Goal: Task Accomplishment & Management: Manage account settings

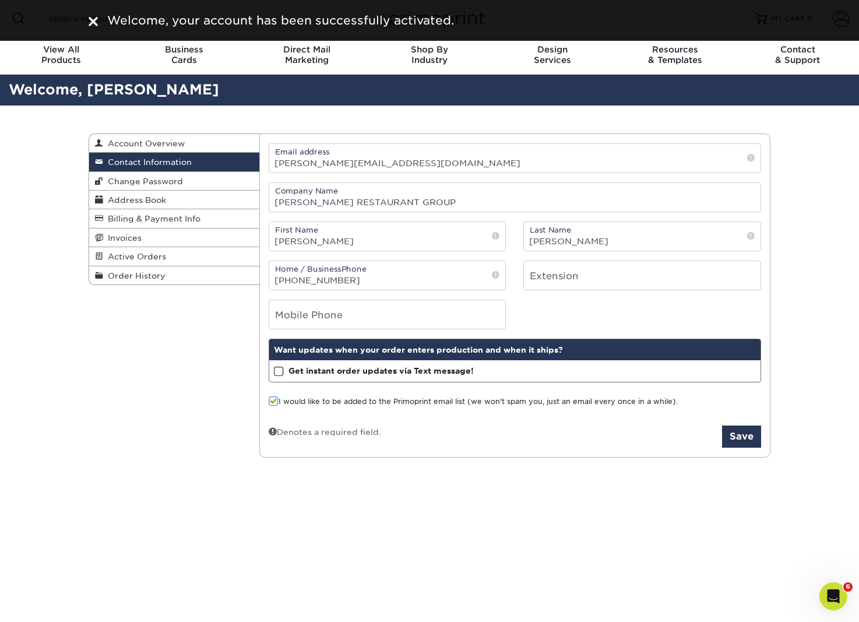
click at [196, 410] on div "Contact Information Account Overview Contact Information Change Password Addres…" at bounding box center [430, 296] width 700 height 381
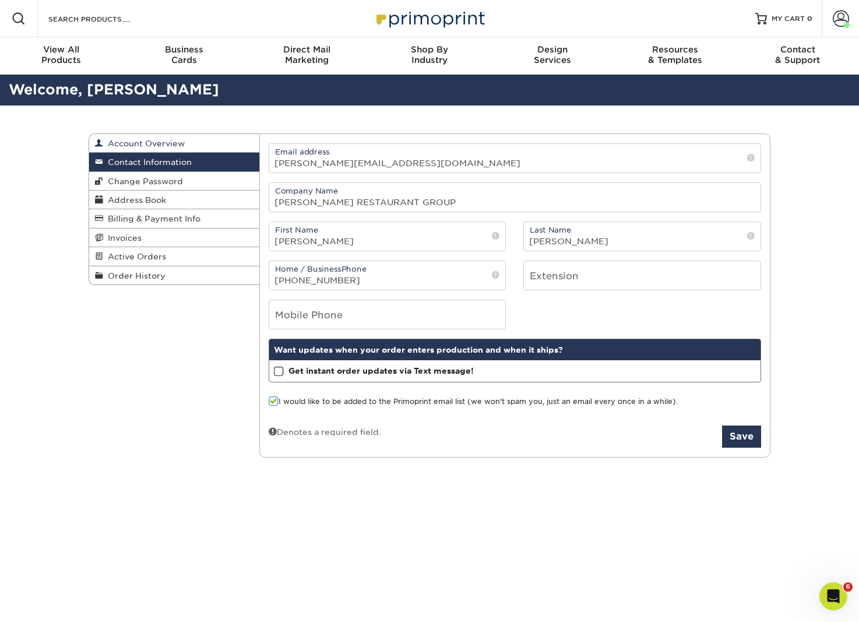
click at [169, 148] on span "Account Overview" at bounding box center [144, 143] width 82 height 9
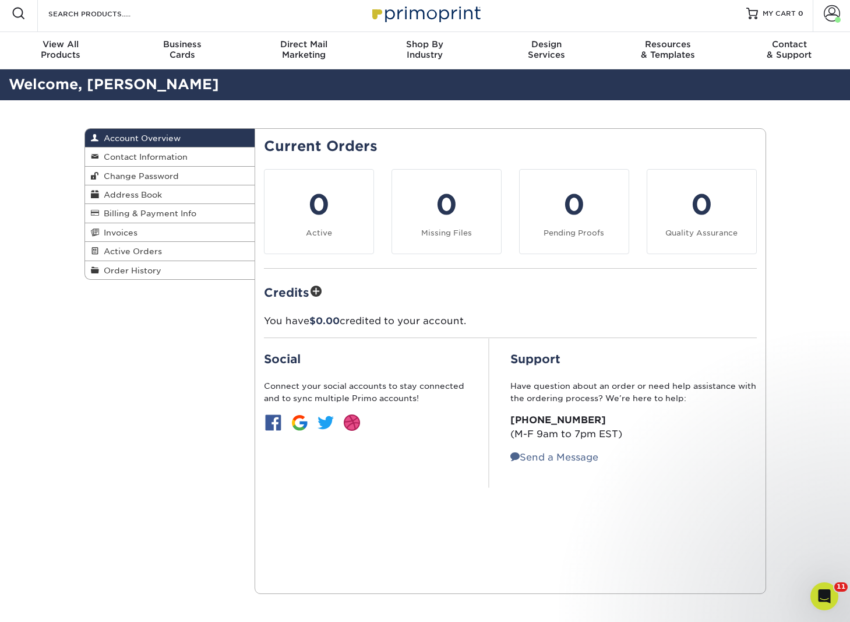
scroll to position [36, 0]
click at [132, 218] on span "Billing & Payment Info" at bounding box center [147, 213] width 97 height 9
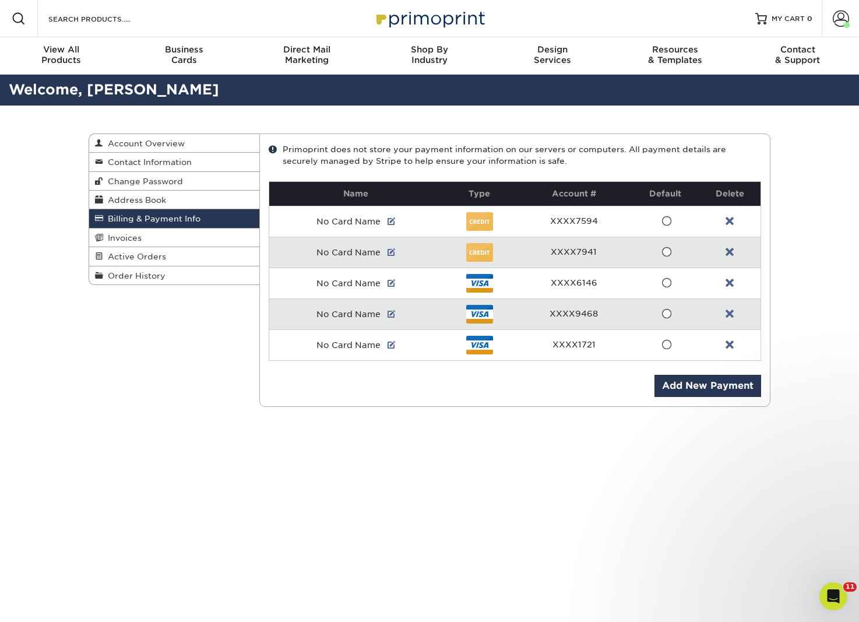
drag, startPoint x: 666, startPoint y: 388, endPoint x: 666, endPoint y: 420, distance: 31.5
click at [666, 350] on span at bounding box center [667, 344] width 10 height 11
click at [0, 0] on input "radio" at bounding box center [0, 0] width 0 height 0
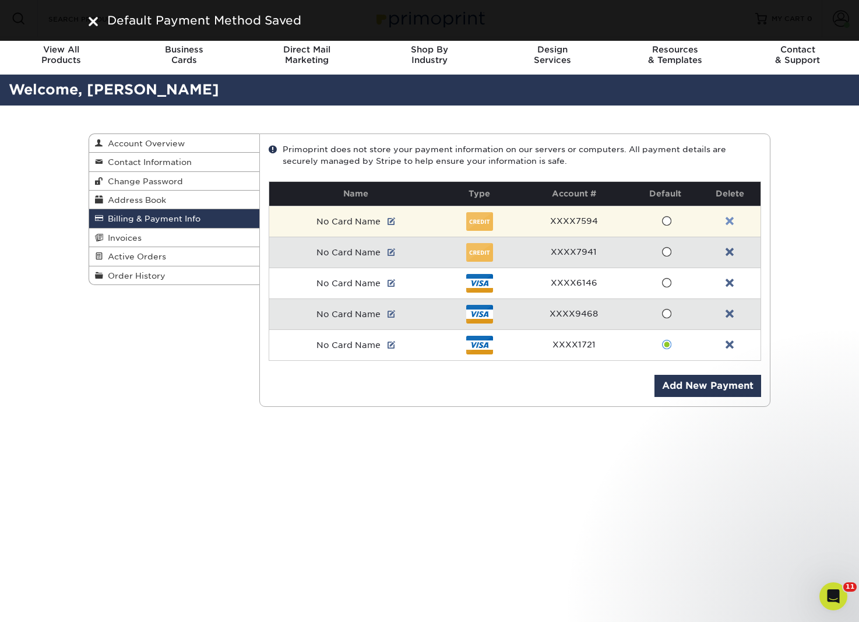
click at [733, 226] on link at bounding box center [730, 221] width 8 height 9
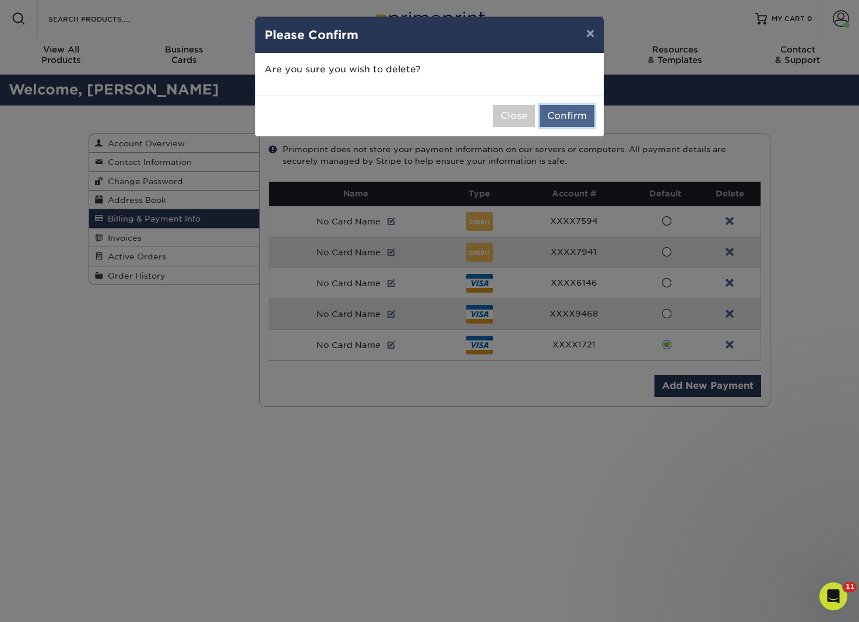
click at [559, 127] on button "Confirm" at bounding box center [567, 116] width 55 height 22
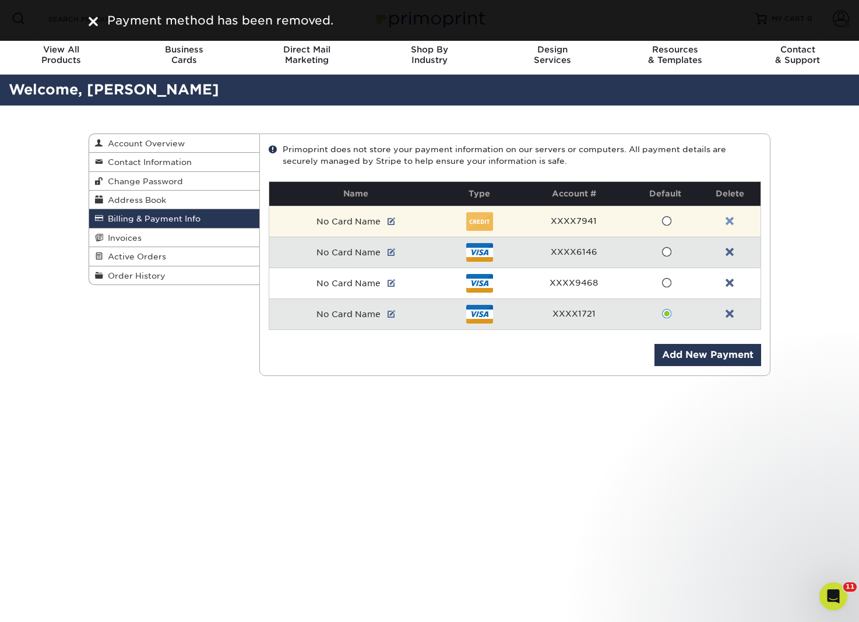
click at [732, 226] on link at bounding box center [730, 221] width 8 height 9
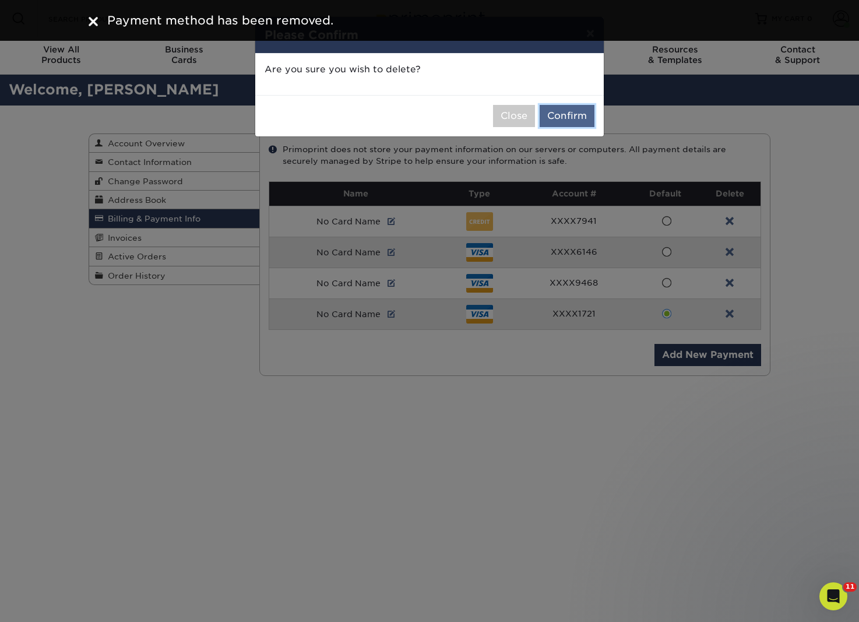
click at [554, 127] on button "Confirm" at bounding box center [567, 116] width 55 height 22
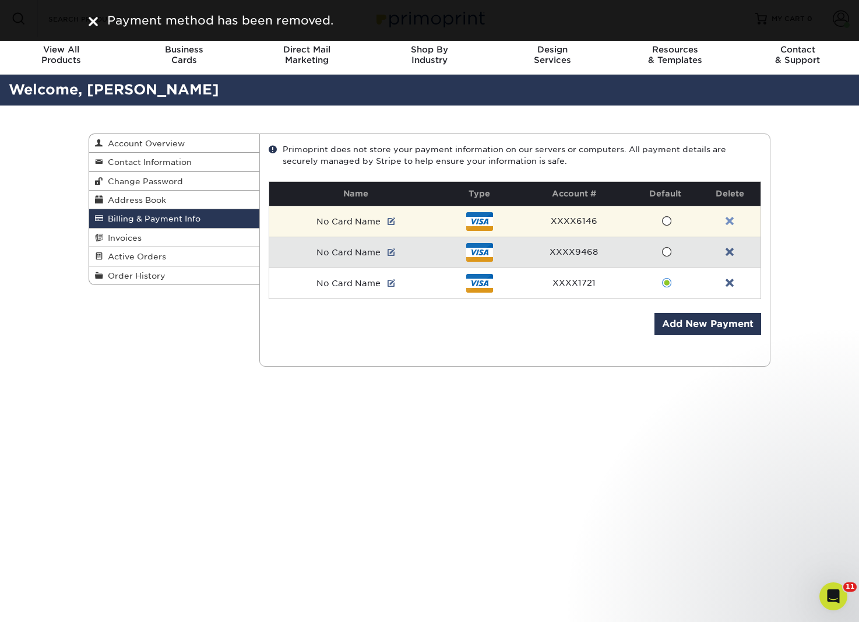
click at [729, 226] on link at bounding box center [730, 221] width 8 height 9
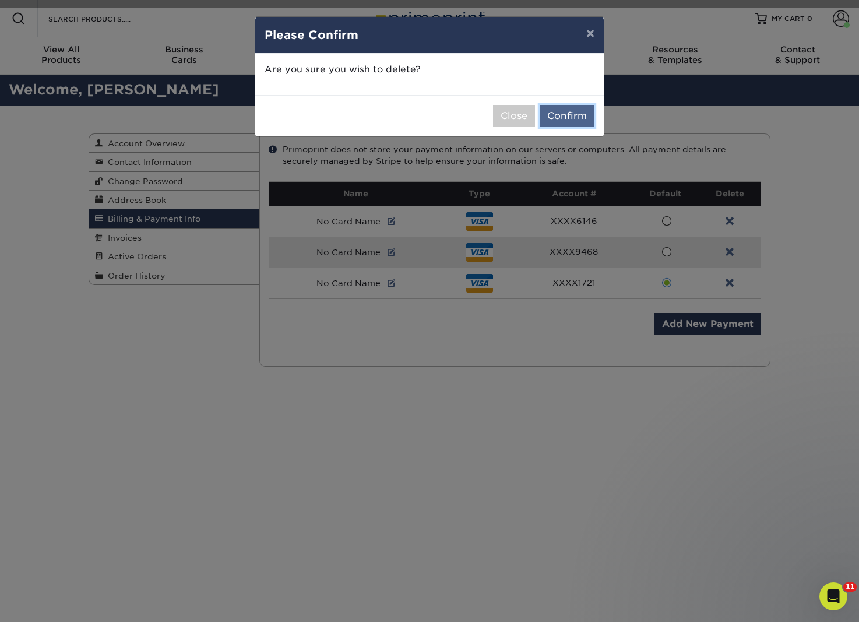
click at [568, 127] on button "Confirm" at bounding box center [567, 116] width 55 height 22
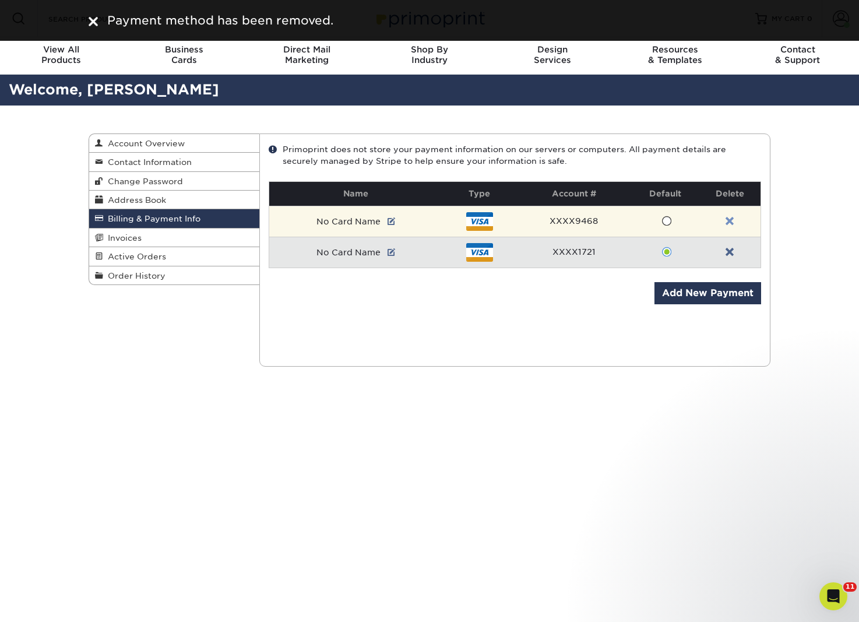
click at [731, 226] on link at bounding box center [730, 221] width 8 height 9
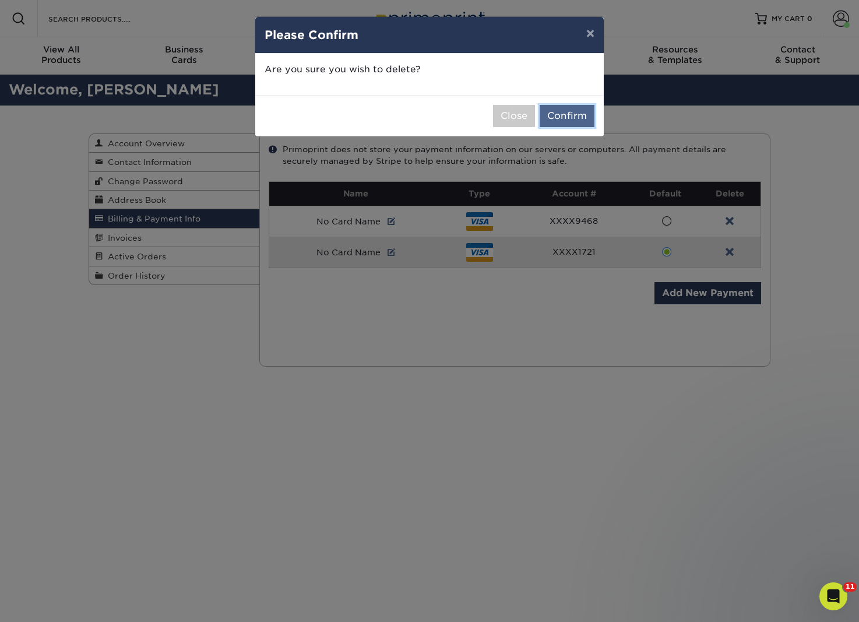
click at [558, 127] on button "Confirm" at bounding box center [567, 116] width 55 height 22
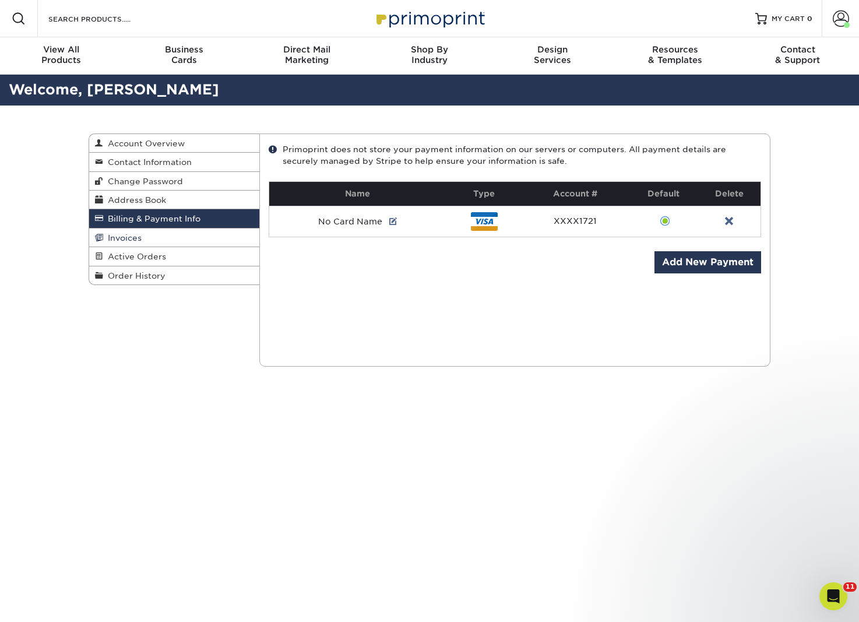
click at [140, 242] on span "Invoices" at bounding box center [122, 237] width 38 height 9
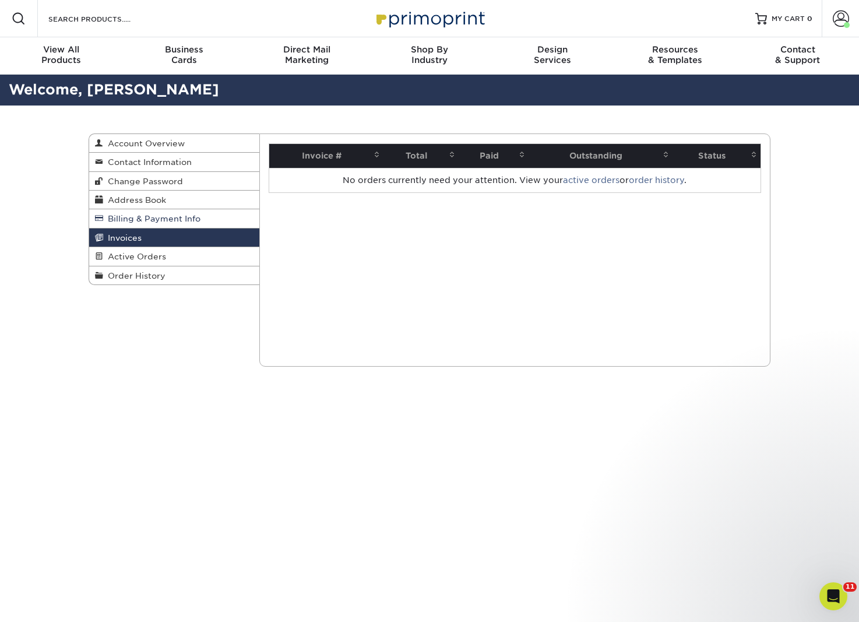
click at [150, 223] on span "Billing & Payment Info" at bounding box center [151, 218] width 97 height 9
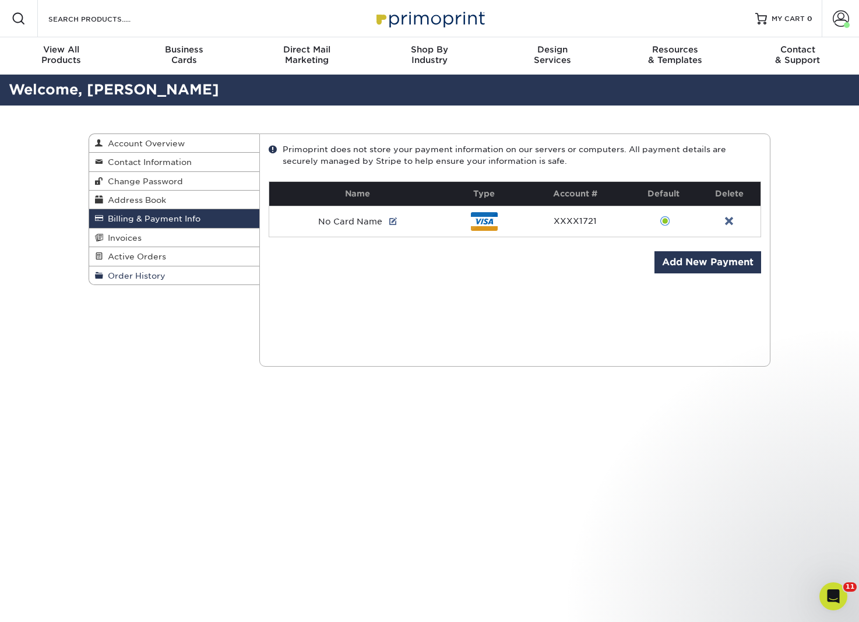
click at [152, 280] on span "Order History" at bounding box center [134, 275] width 62 height 9
